Goal: Transaction & Acquisition: Purchase product/service

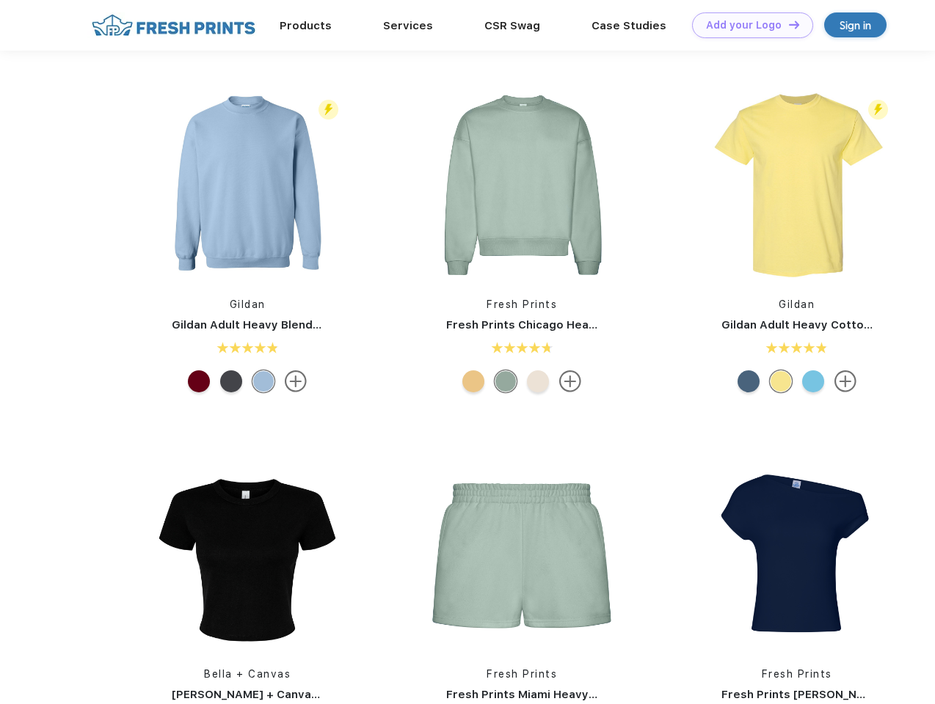
scroll to position [1, 0]
click at [747, 25] on link "Add your Logo Design Tool" at bounding box center [752, 25] width 121 height 26
click at [0, 0] on div "Design Tool" at bounding box center [0, 0] width 0 height 0
click at [787, 24] on link "Add your Logo Design Tool" at bounding box center [752, 25] width 121 height 26
click at [247, 185] on img at bounding box center [247, 184] width 195 height 195
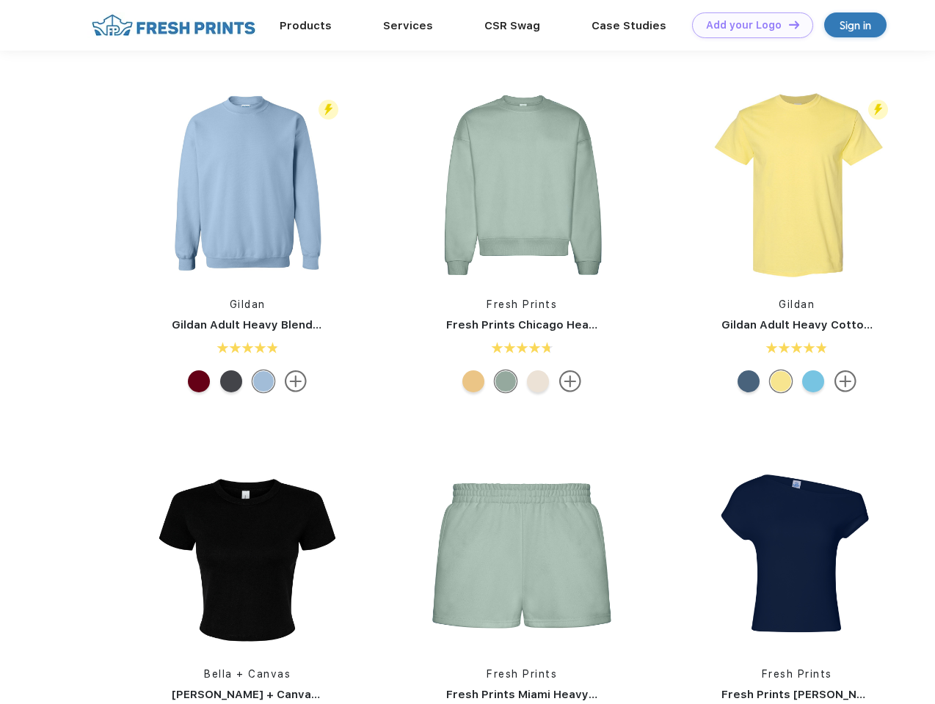
click at [199, 381] on div at bounding box center [199, 381] width 22 height 22
click at [231, 381] on div at bounding box center [231, 381] width 22 height 22
click at [263, 381] on div at bounding box center [263, 381] width 22 height 22
click at [522, 185] on img at bounding box center [521, 184] width 195 height 195
click at [473, 381] on div at bounding box center [473, 381] width 22 height 22
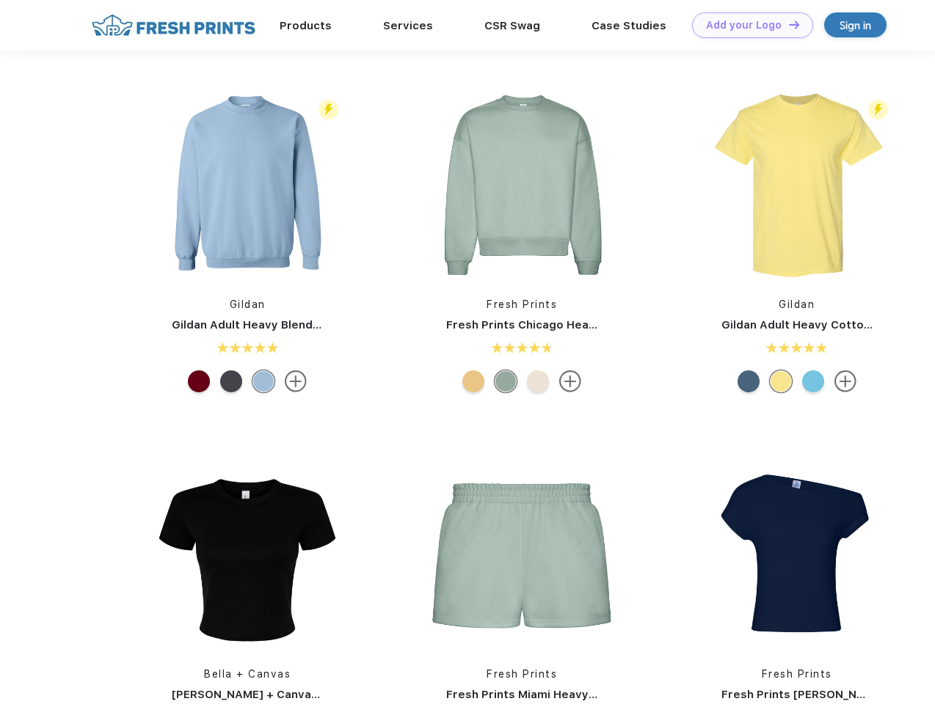
click at [505, 381] on div at bounding box center [505, 381] width 22 height 22
